Goal: Task Accomplishment & Management: Complete application form

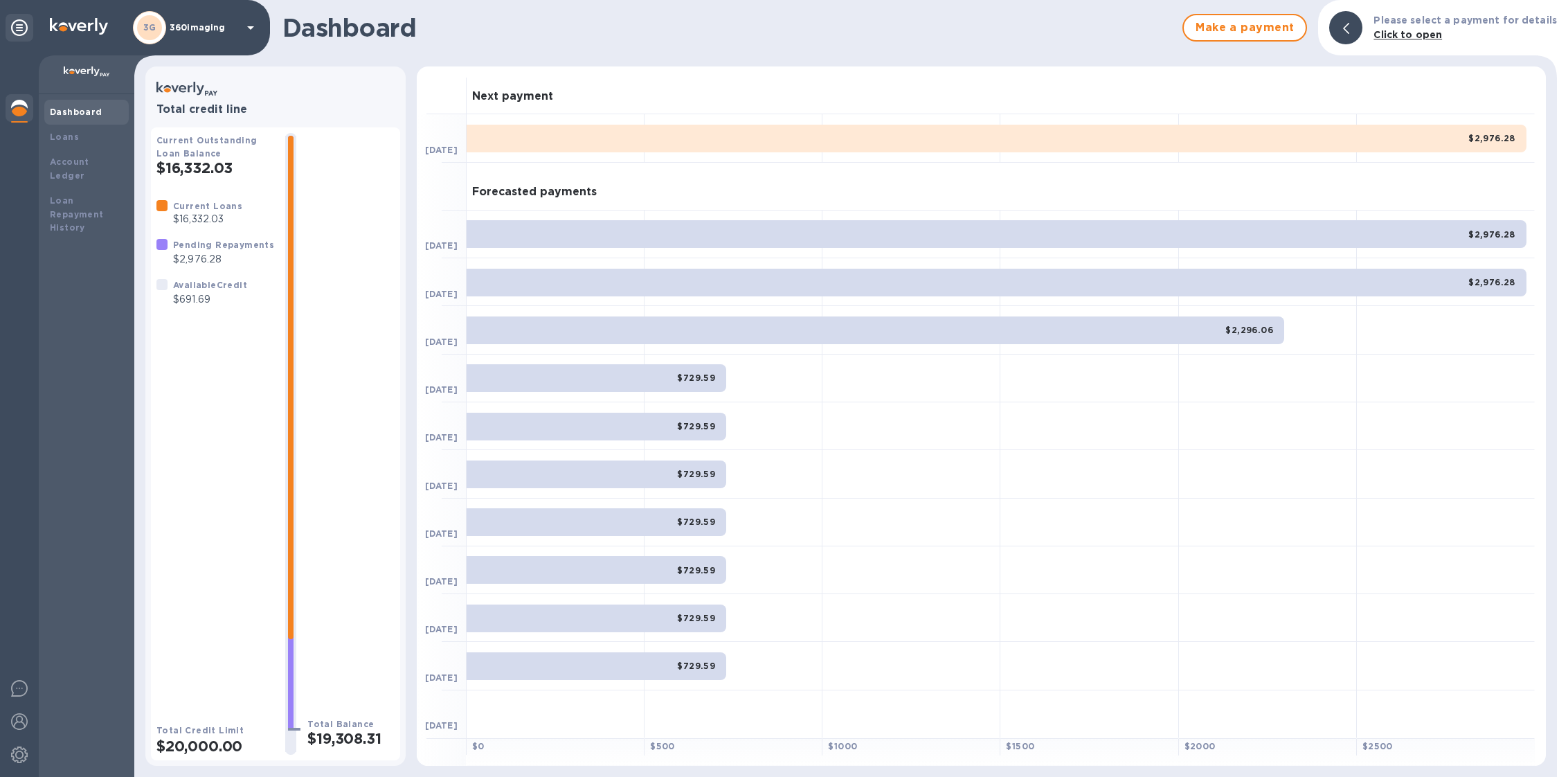
click at [216, 18] on div "3G 360imaging" at bounding box center [195, 27] width 126 height 33
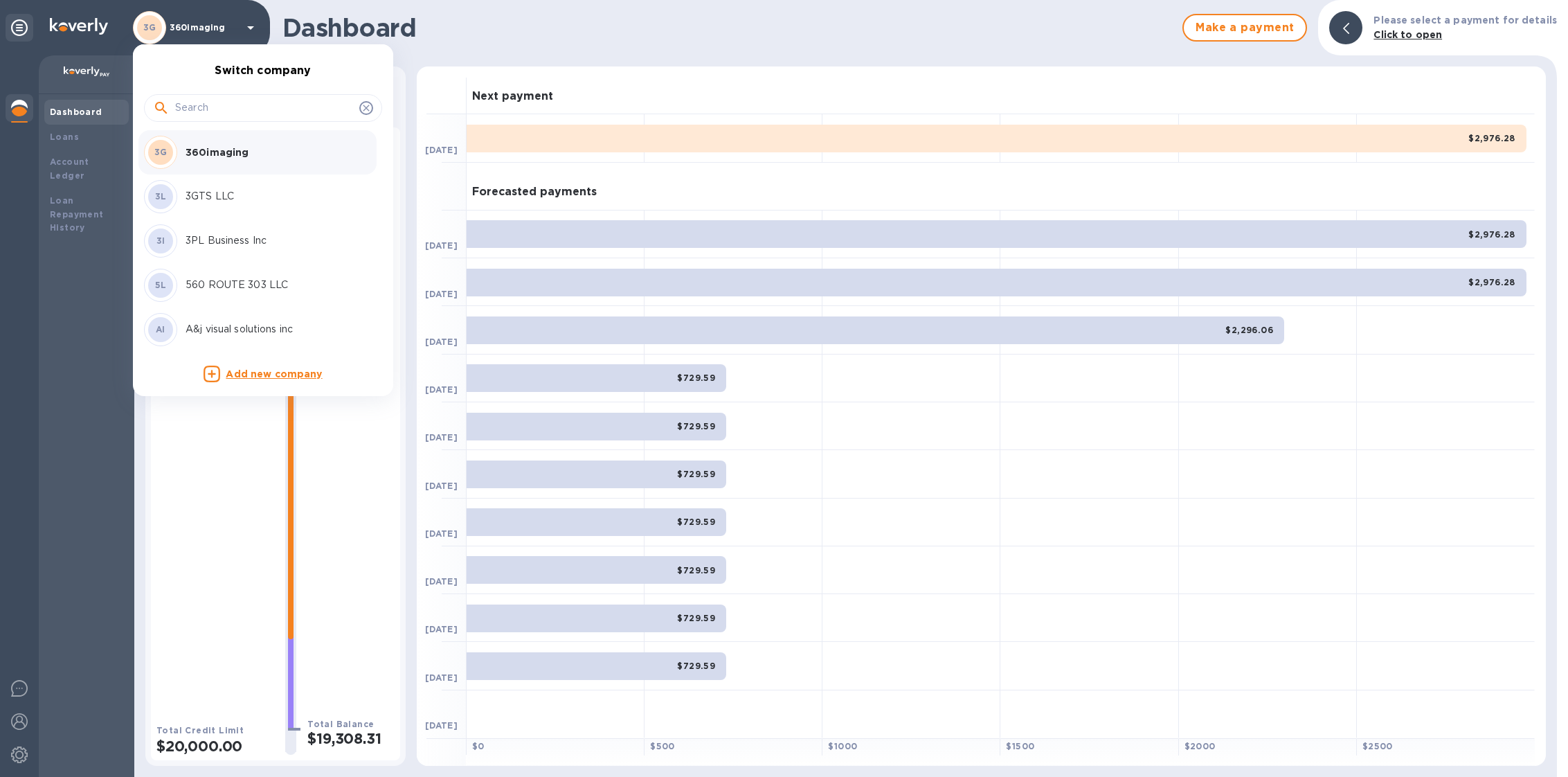
click at [207, 115] on input "text" at bounding box center [264, 108] width 178 height 21
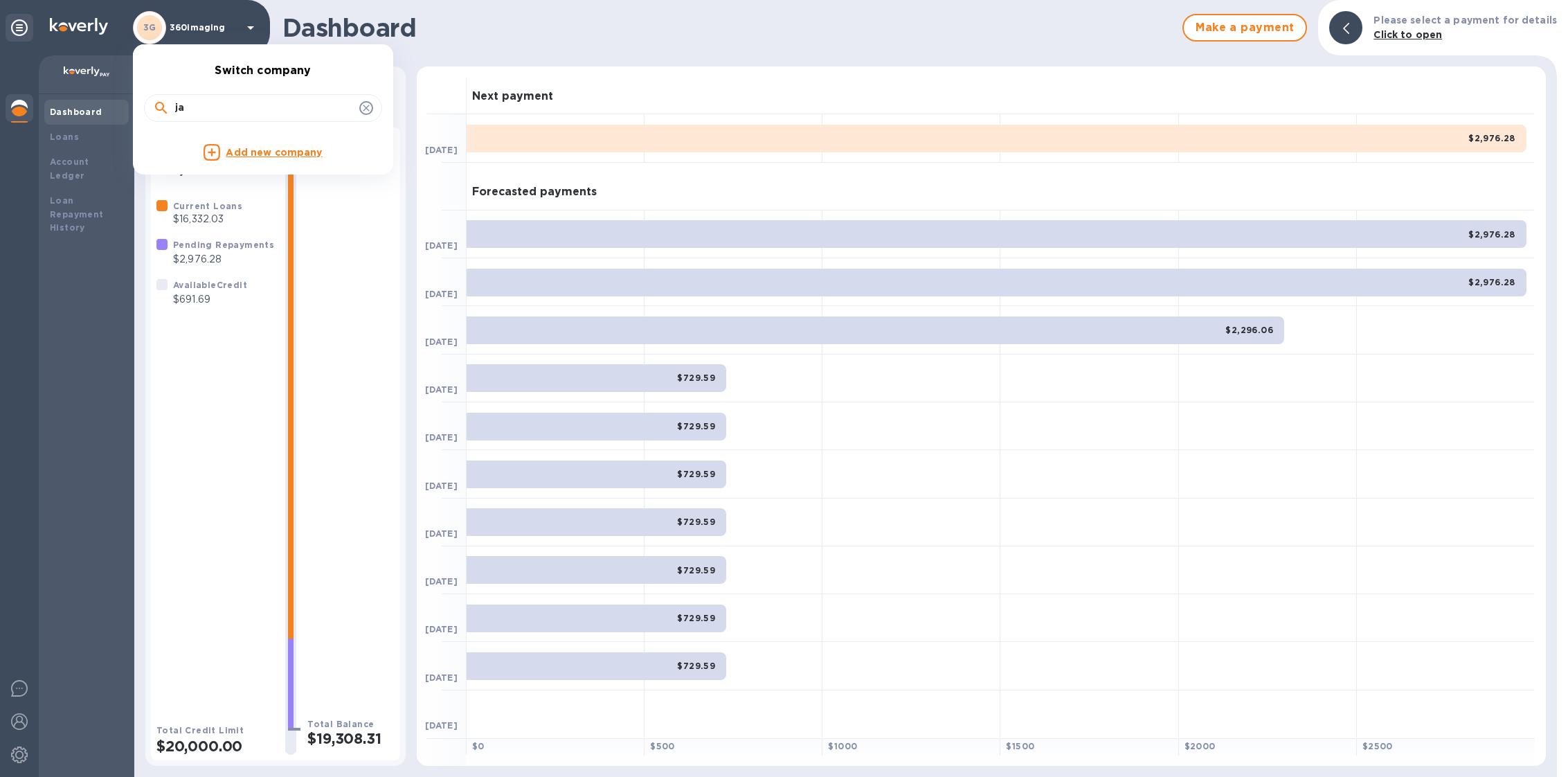
type input "j"
type input "k"
type input "jac"
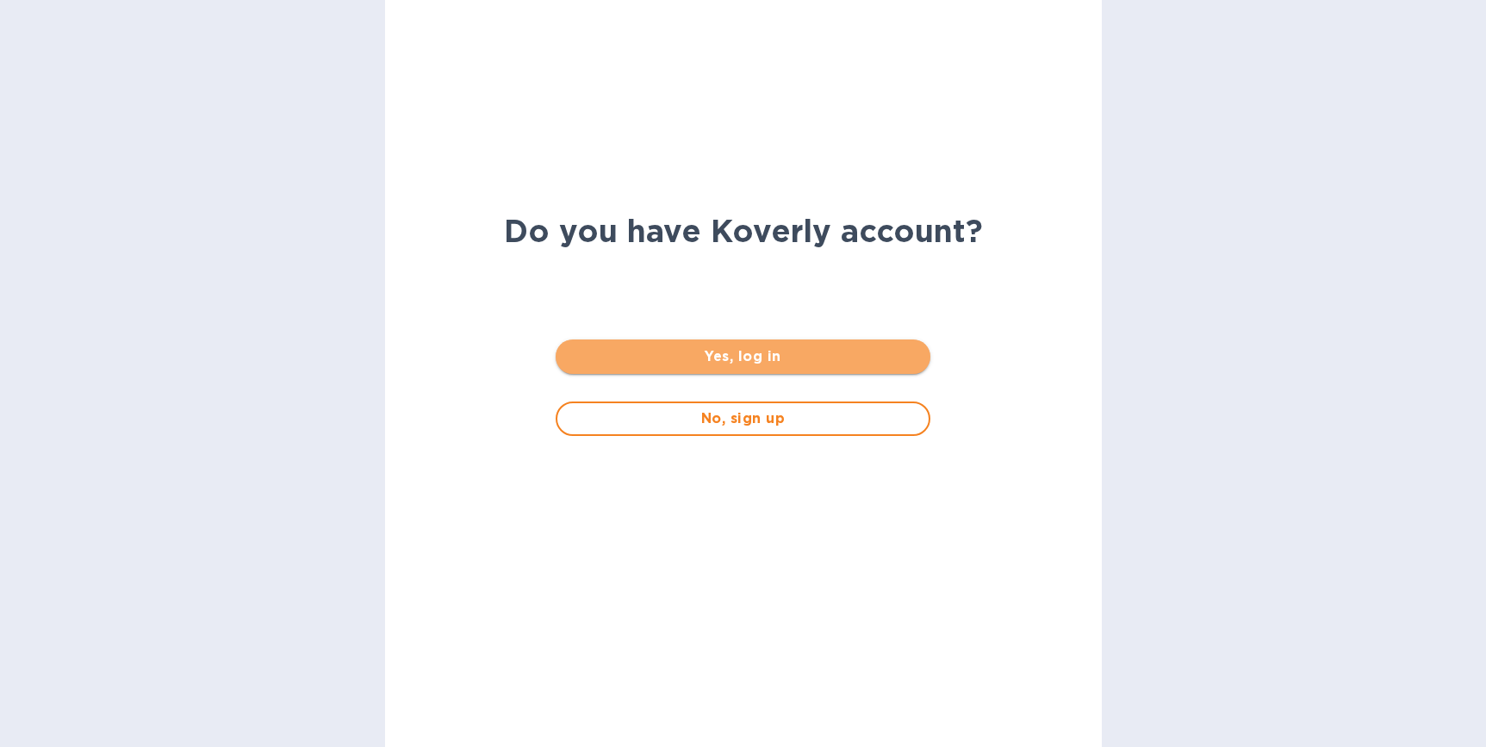
click at [762, 360] on span "Yes, log in" at bounding box center [742, 356] width 347 height 21
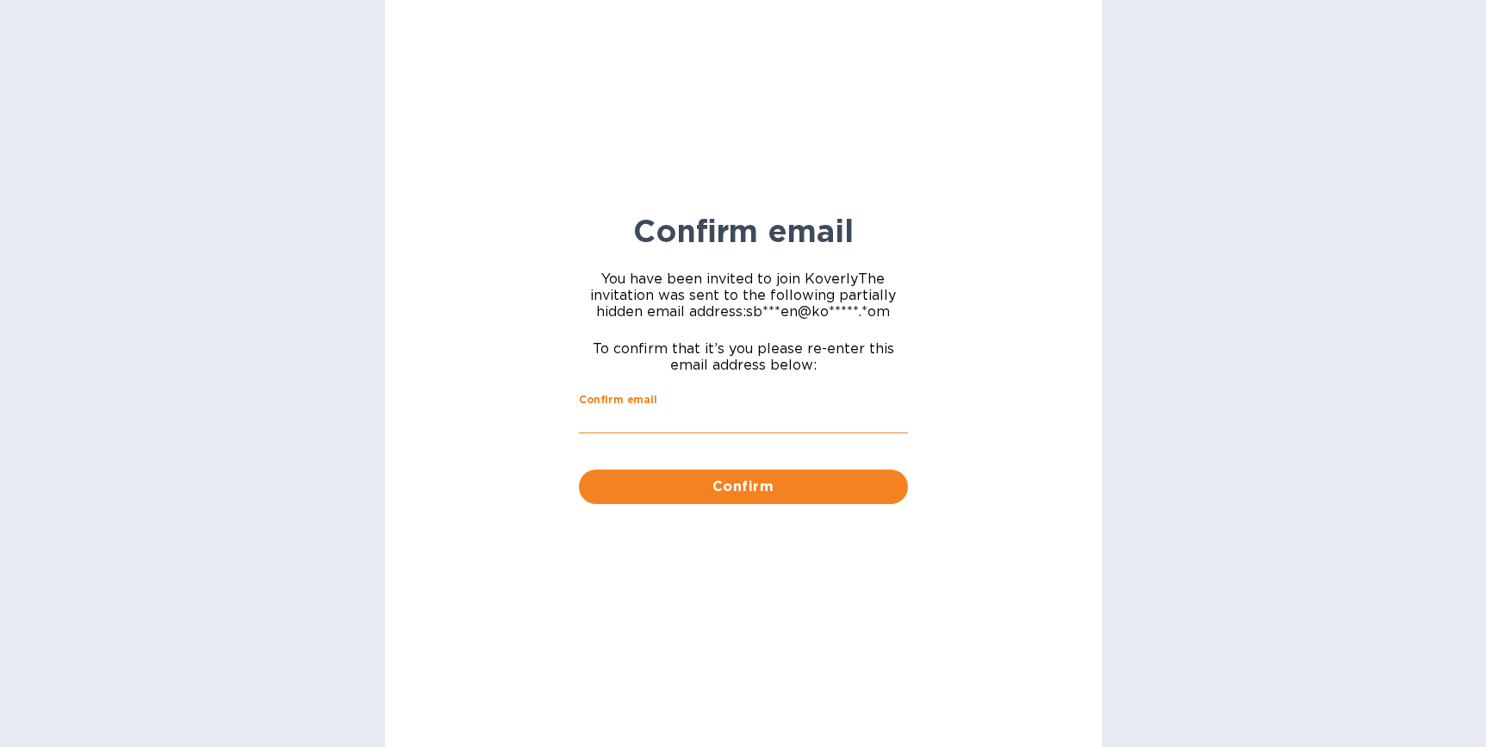
click at [713, 432] on input "Confirm email" at bounding box center [743, 421] width 329 height 26
type input "sballen@koverly.com"
click at [739, 495] on span "Confirm" at bounding box center [744, 486] width 302 height 21
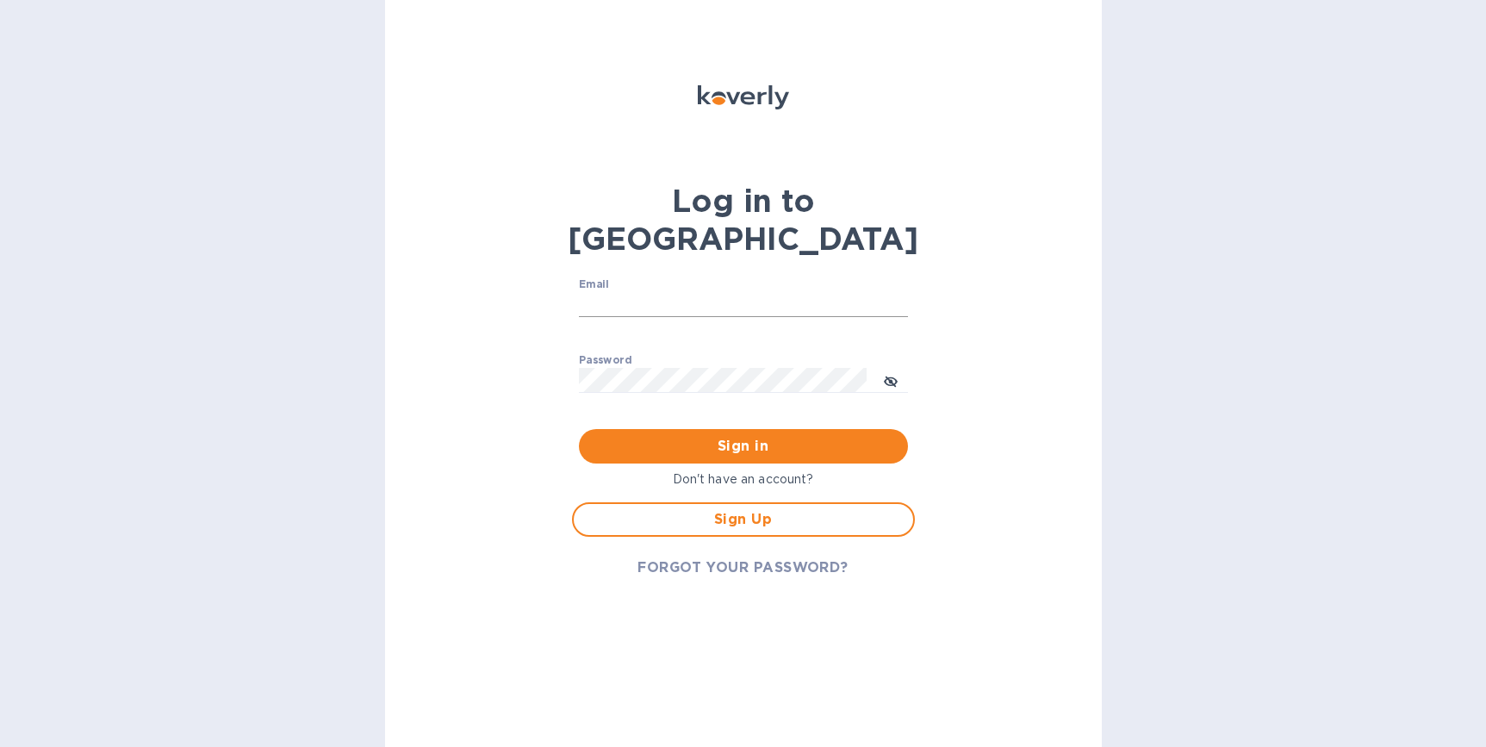
drag, startPoint x: 658, startPoint y: 284, endPoint x: 668, endPoint y: 271, distance: 16.7
click at [660, 278] on div "Email ​" at bounding box center [743, 309] width 329 height 62
click at [670, 292] on input "Email" at bounding box center [743, 305] width 329 height 26
type input "sballen@koverly.com"
click at [711, 422] on div "Sign in" at bounding box center [743, 446] width 343 height 48
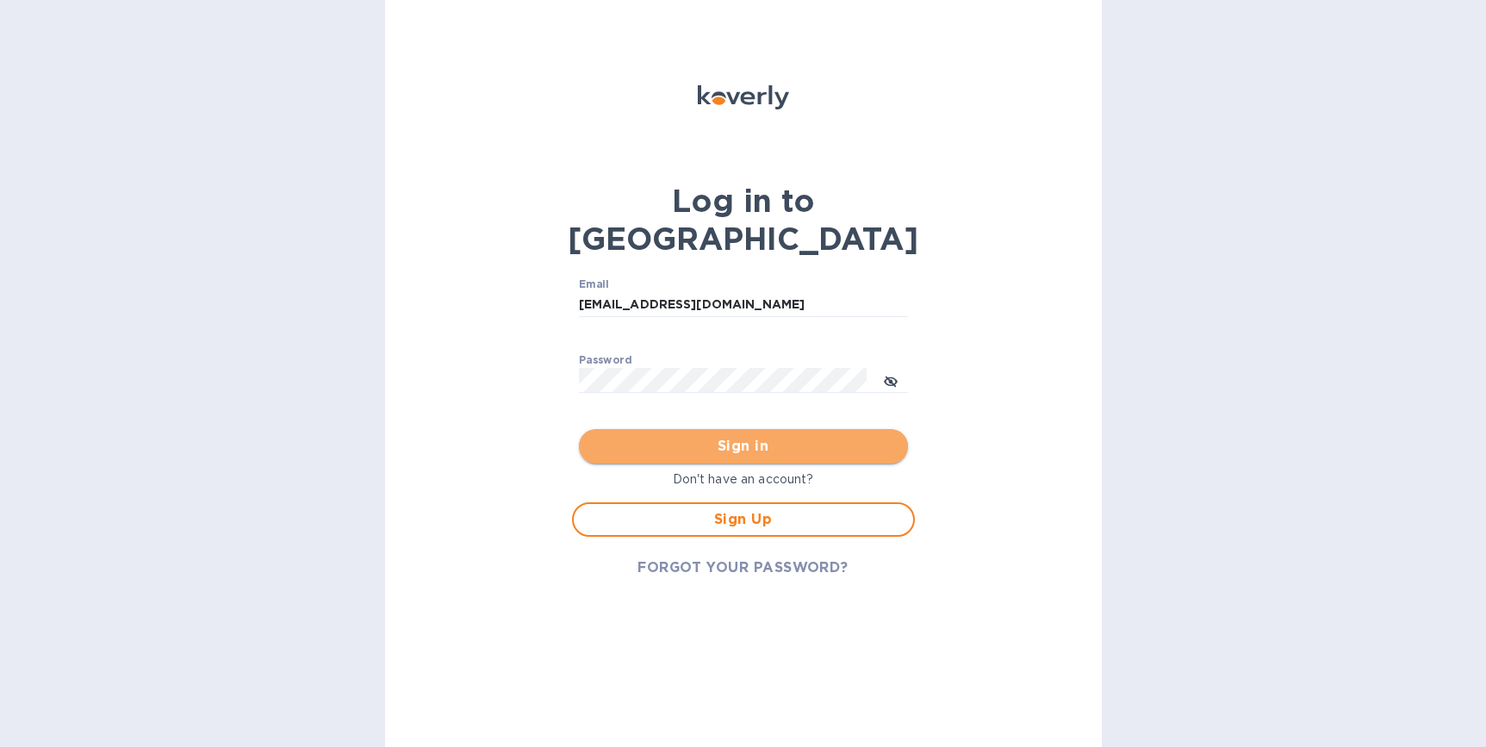
drag, startPoint x: 707, startPoint y: 398, endPoint x: 709, endPoint y: 418, distance: 19.9
click at [709, 436] on span "Sign in" at bounding box center [744, 446] width 302 height 21
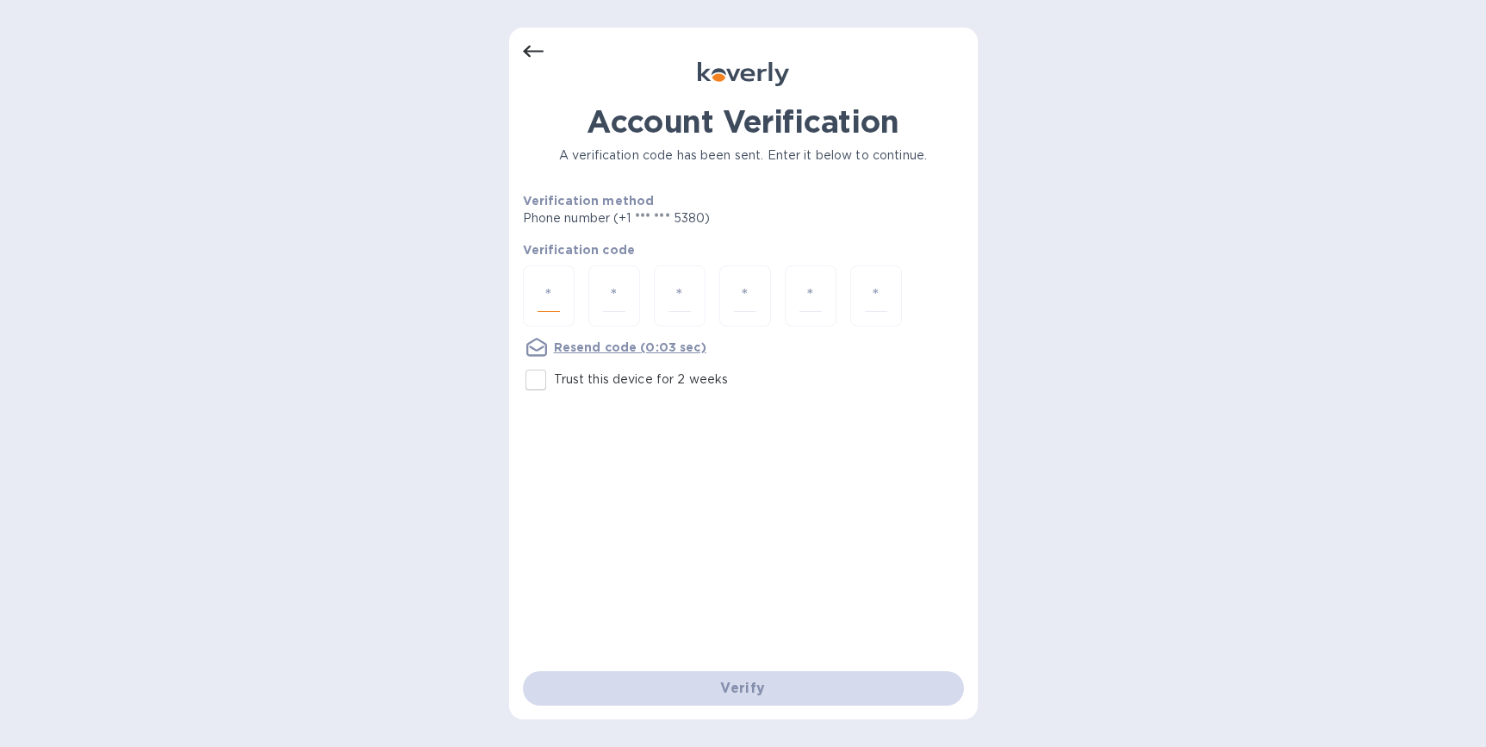
click at [543, 293] on input "number" at bounding box center [549, 296] width 22 height 32
type input "9"
type input "3"
type input "7"
type input "8"
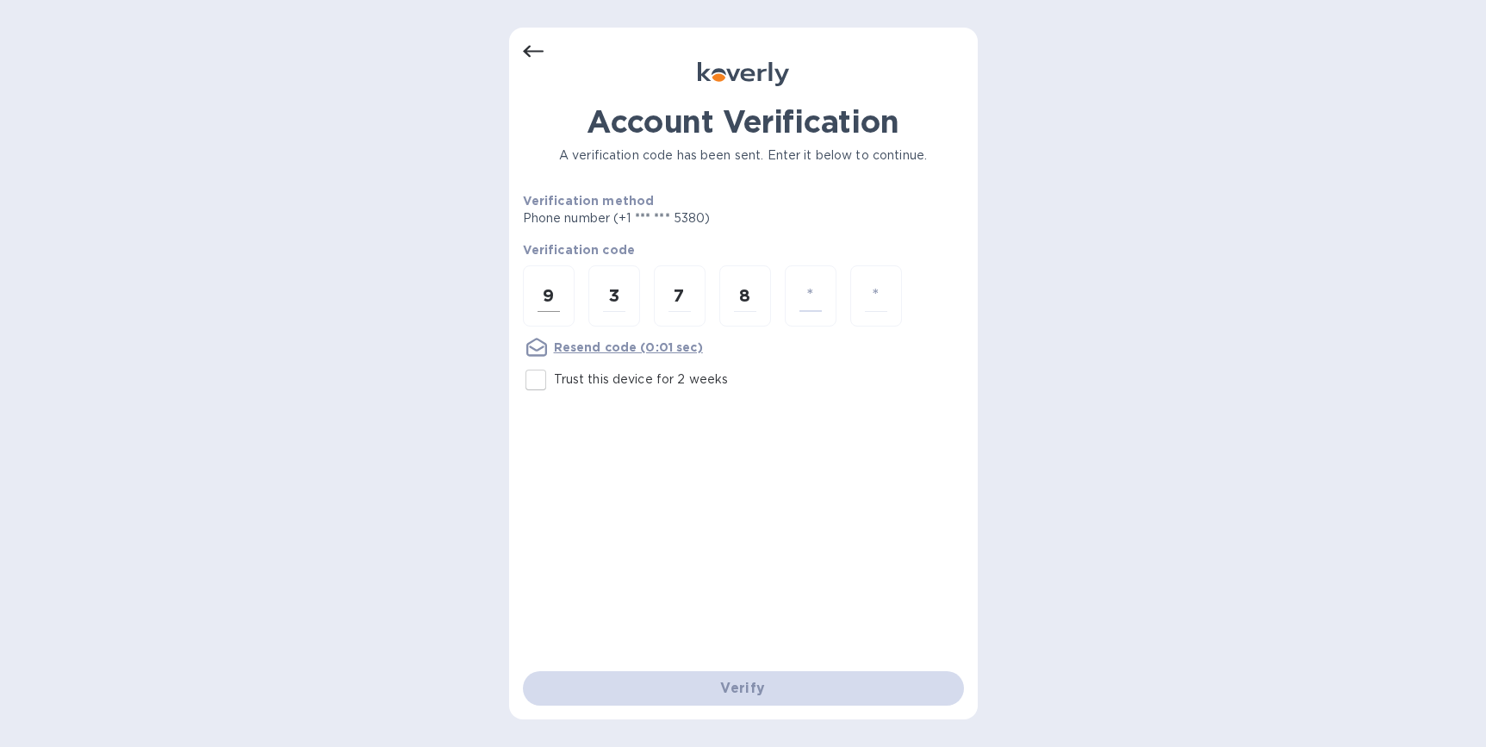
type input "6"
type input "4"
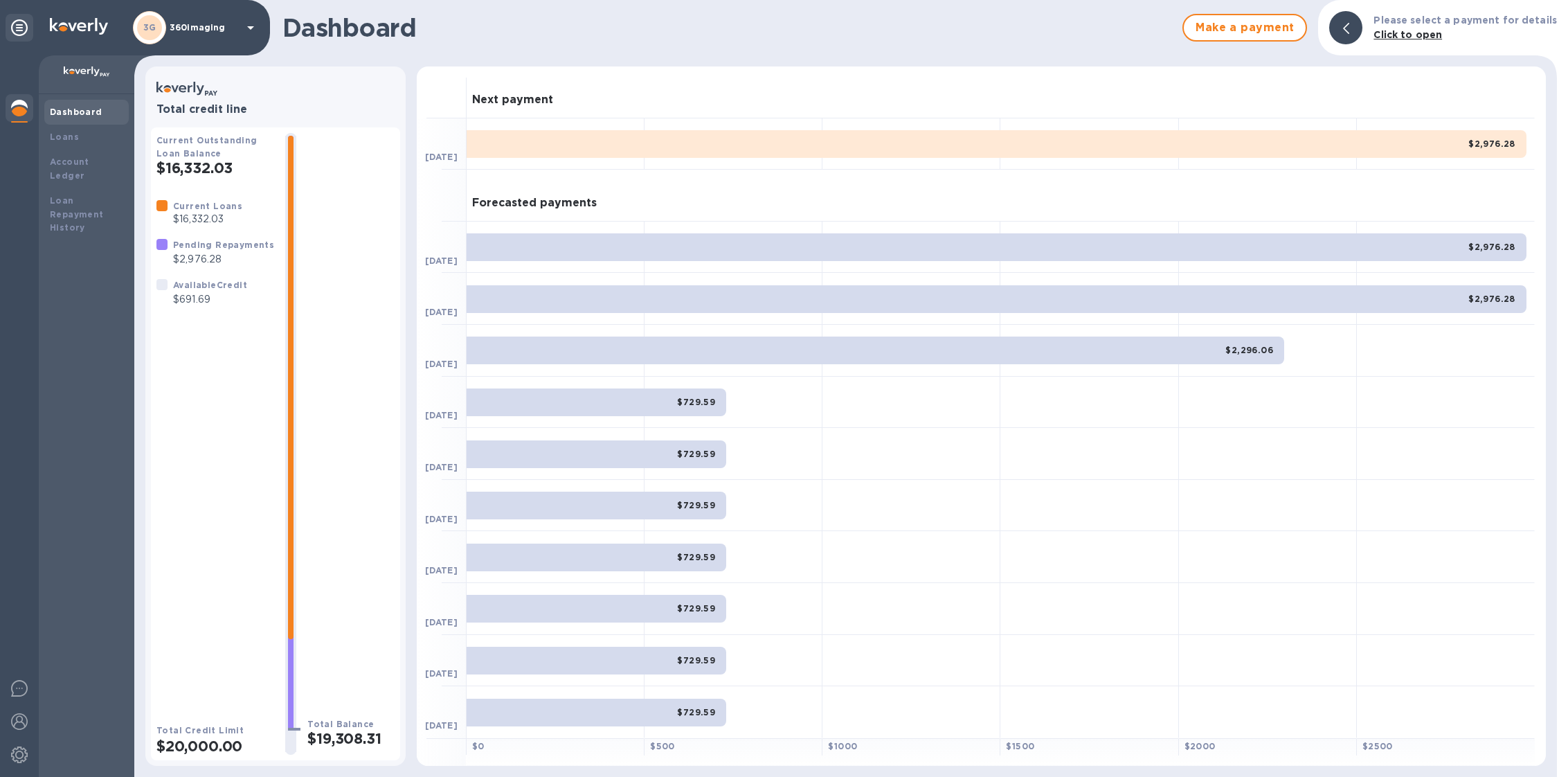
click at [188, 30] on p "360imaging" at bounding box center [204, 27] width 69 height 10
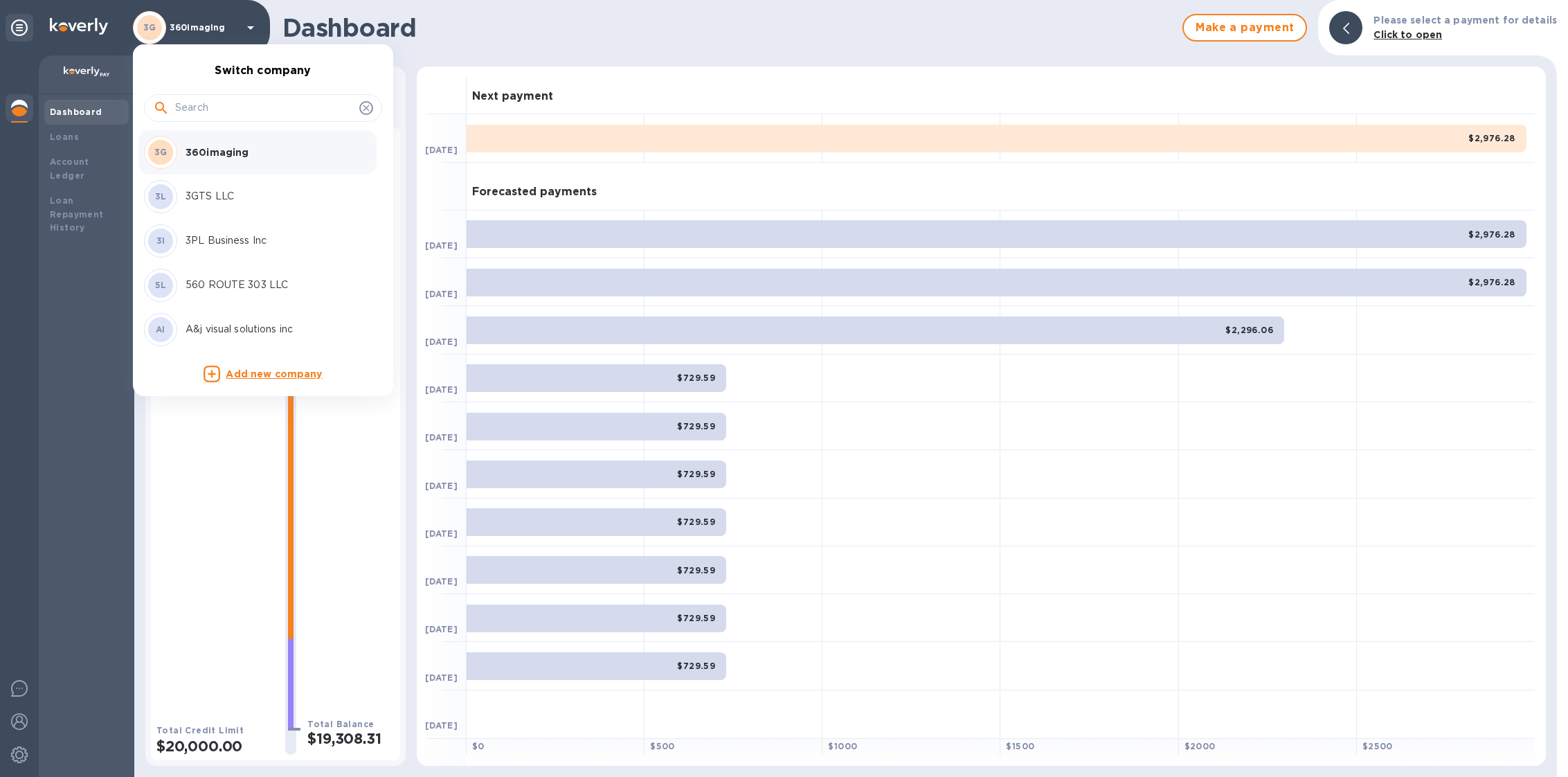
click at [243, 101] on input "text" at bounding box center [264, 108] width 178 height 21
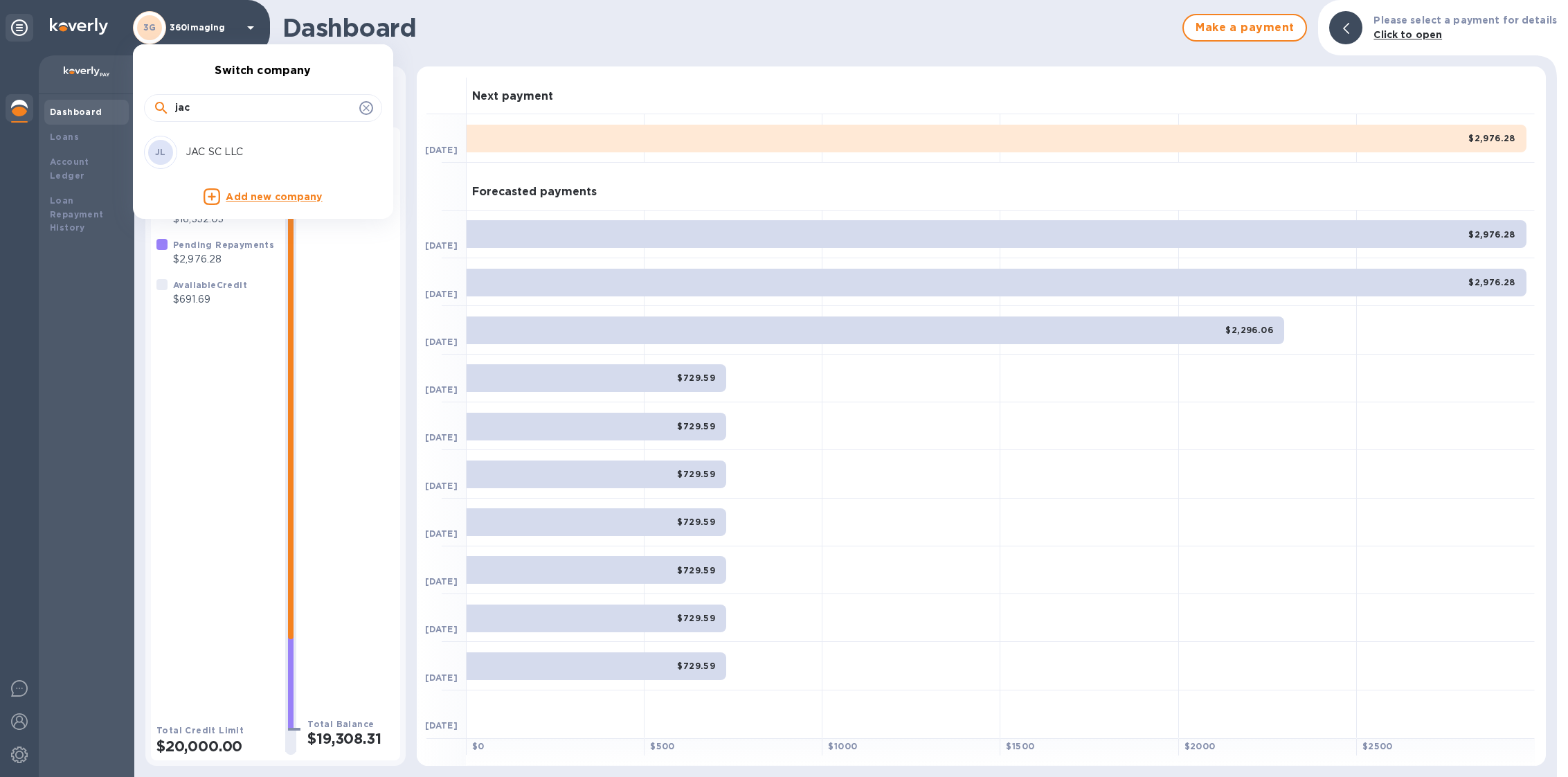
type input "jac"
click at [251, 142] on div "JL JAC SC LLC" at bounding box center [252, 152] width 216 height 33
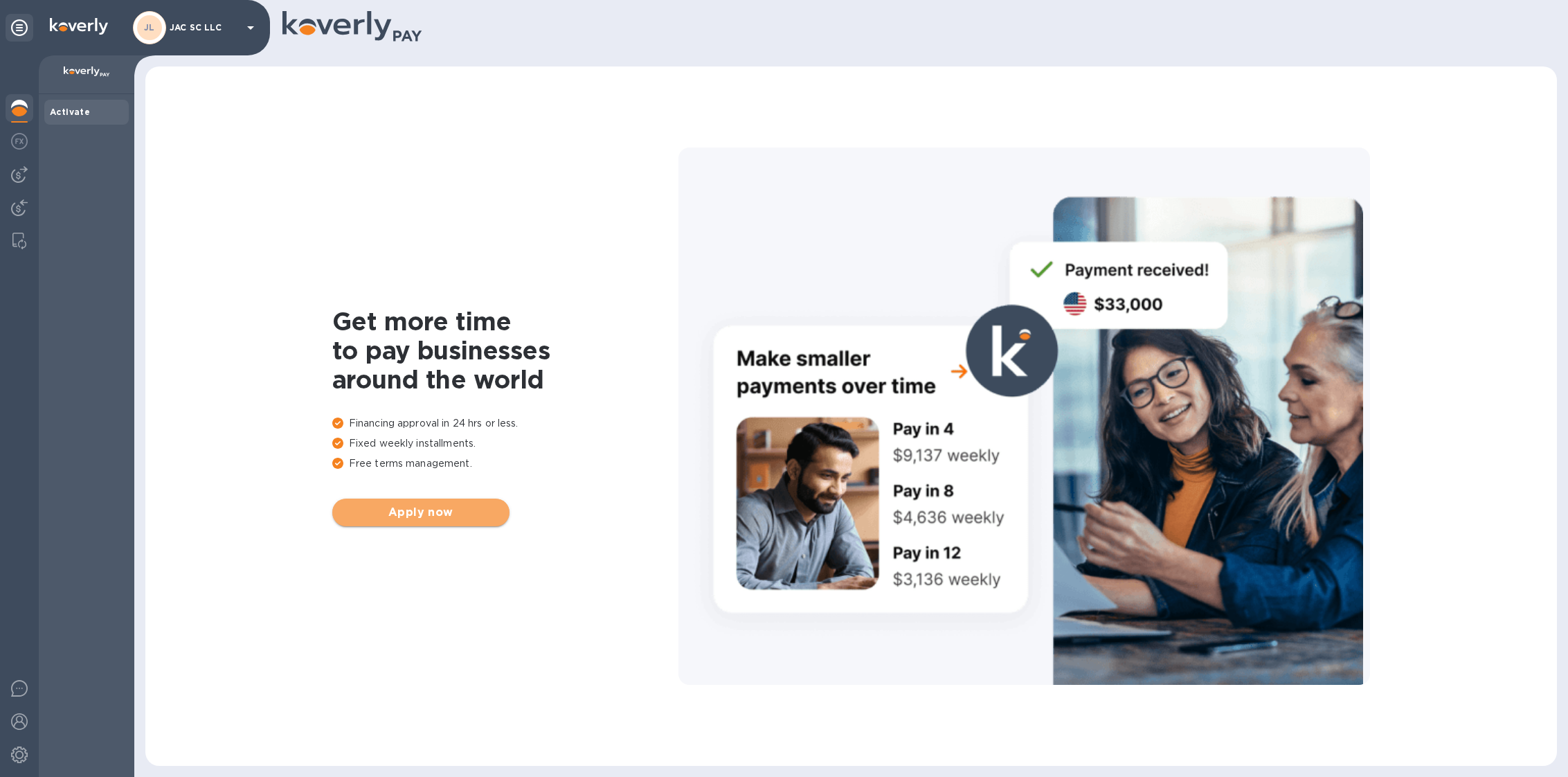
click at [436, 522] on button "Apply now" at bounding box center [421, 512] width 178 height 27
